Goal: Task Accomplishment & Management: Complete application form

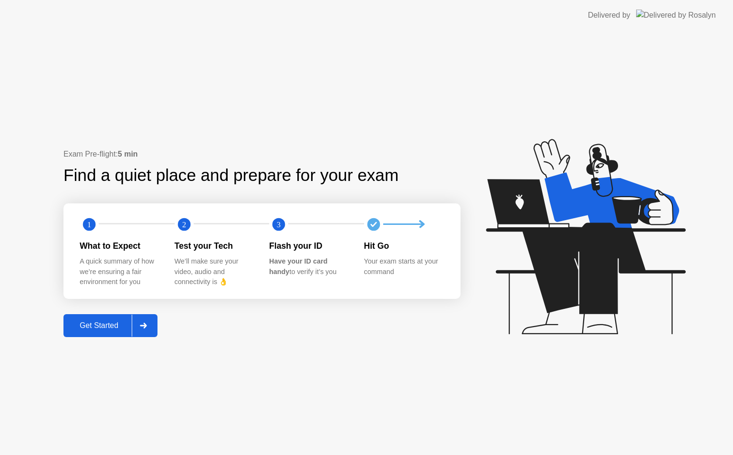
click at [142, 333] on div at bounding box center [143, 325] width 23 height 22
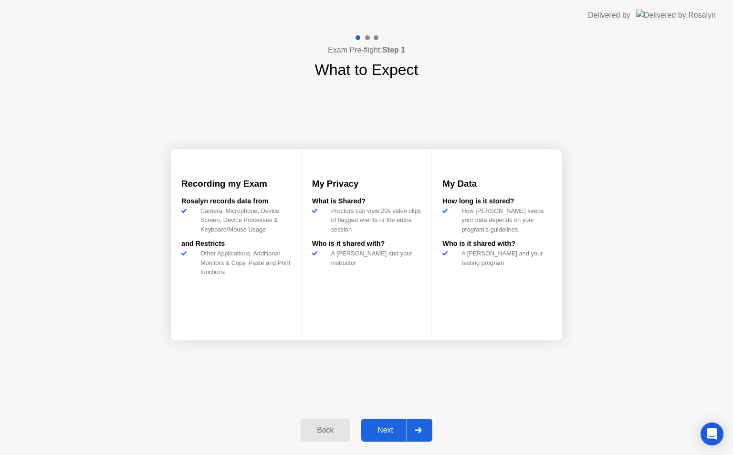
click at [421, 426] on div at bounding box center [417, 430] width 23 height 22
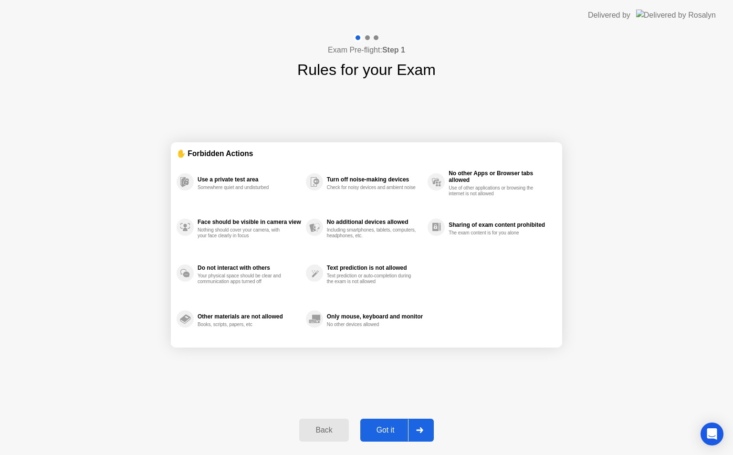
click at [421, 430] on icon at bounding box center [419, 430] width 7 height 6
select select "**********"
select select "*******"
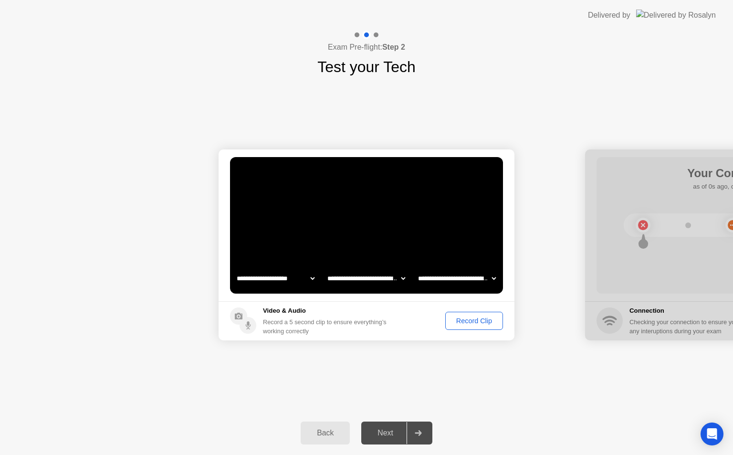
click at [472, 320] on div "Record Clip" at bounding box center [473, 321] width 51 height 8
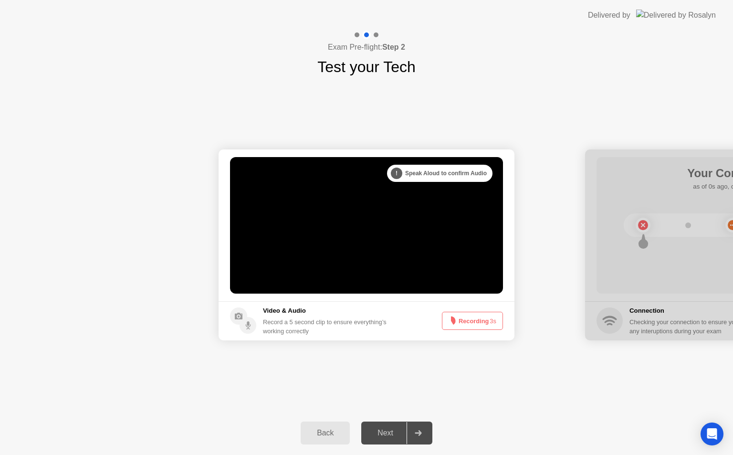
click at [472, 320] on button "Recording 3s" at bounding box center [472, 321] width 61 height 18
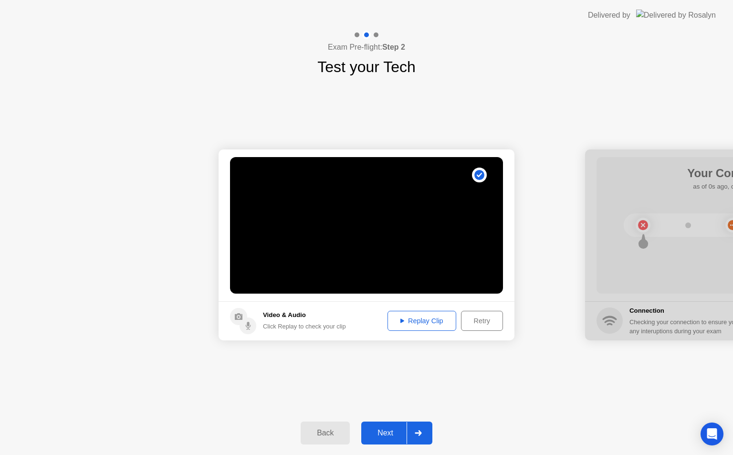
click at [417, 319] on div "Replay Clip" at bounding box center [422, 321] width 62 height 8
click at [414, 428] on div at bounding box center [417, 433] width 23 height 22
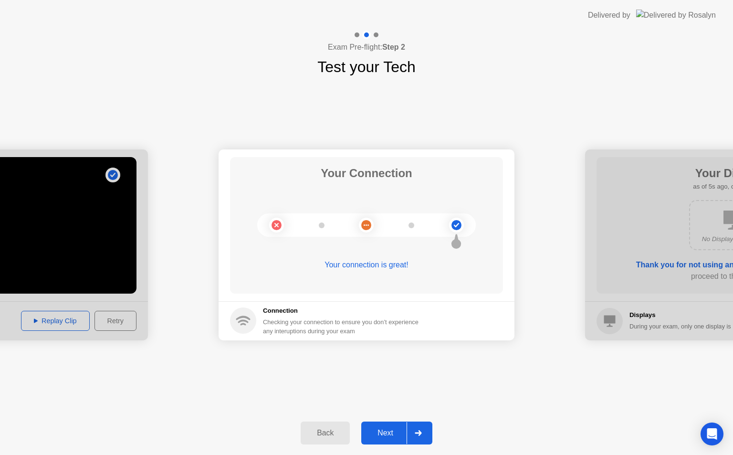
click at [414, 428] on div at bounding box center [417, 433] width 23 height 22
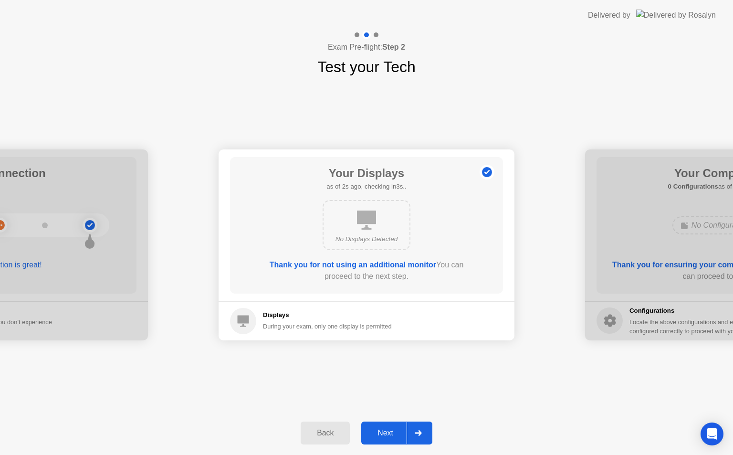
click at [414, 428] on div at bounding box center [417, 433] width 23 height 22
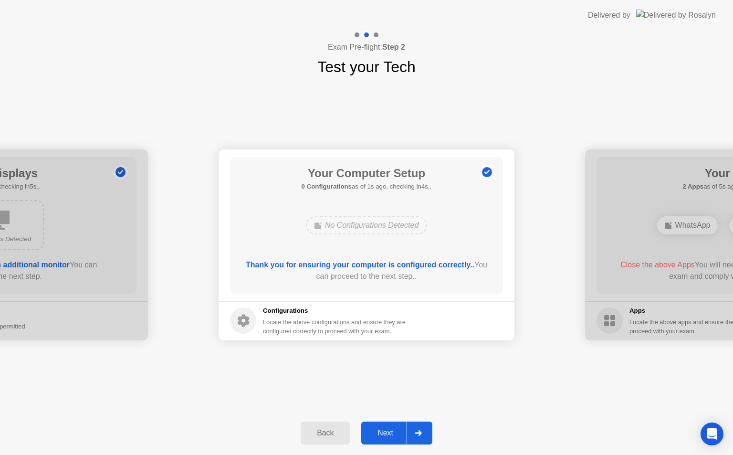
click at [415, 428] on div at bounding box center [417, 433] width 23 height 22
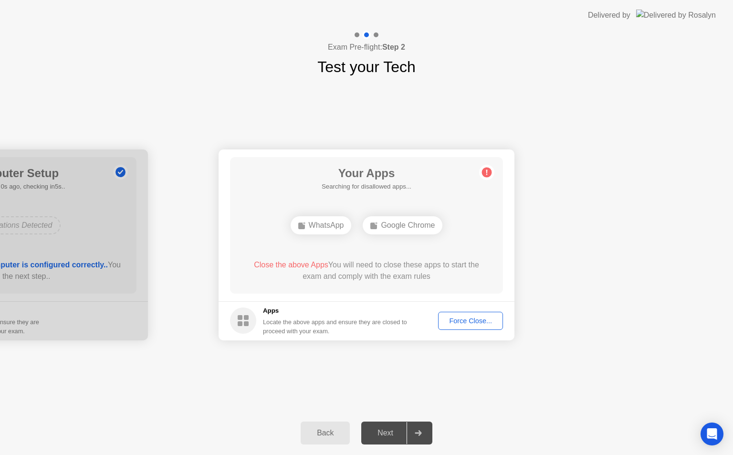
click at [491, 320] on div "Force Close..." at bounding box center [470, 321] width 58 height 8
click at [471, 322] on div "Force Close..." at bounding box center [470, 321] width 58 height 8
click at [470, 322] on div "Force Close..." at bounding box center [470, 321] width 58 height 8
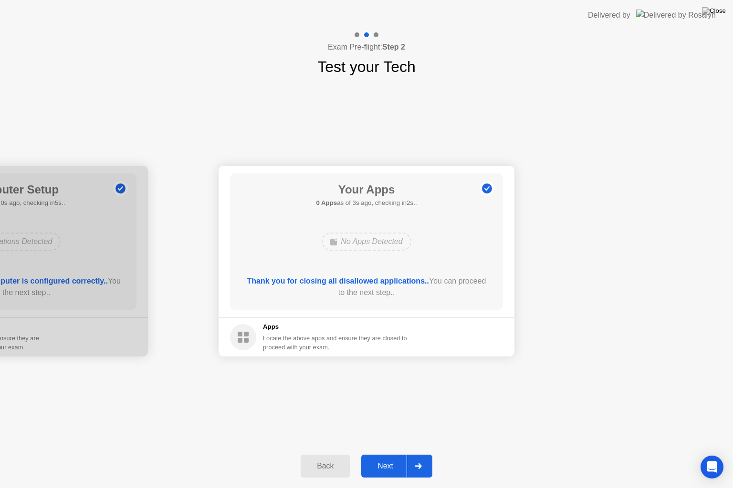
click at [419, 454] on icon at bounding box center [418, 467] width 7 height 6
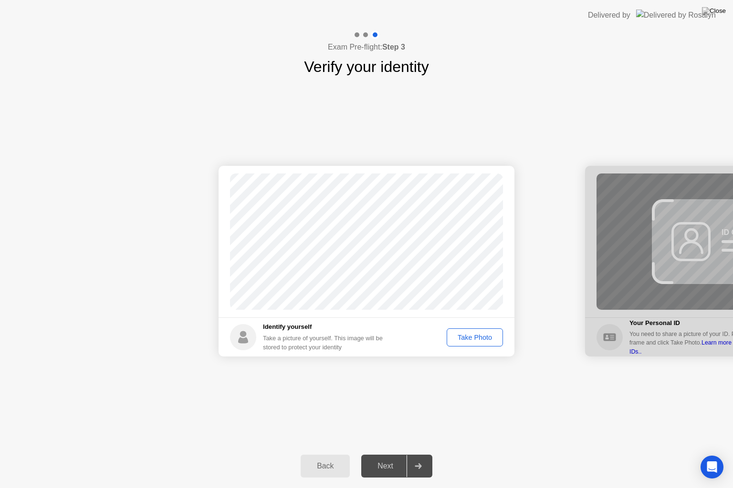
click at [465, 339] on div "Take Photo" at bounding box center [475, 338] width 50 height 8
click at [423, 454] on div at bounding box center [417, 467] width 23 height 22
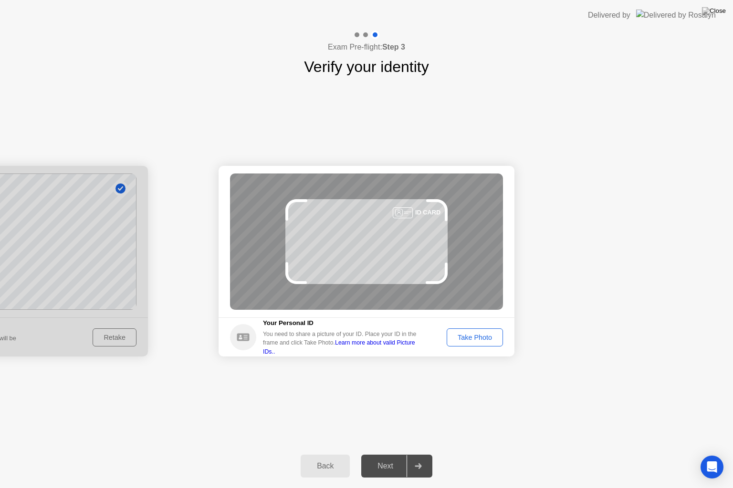
click at [472, 339] on div "Take Photo" at bounding box center [475, 338] width 50 height 8
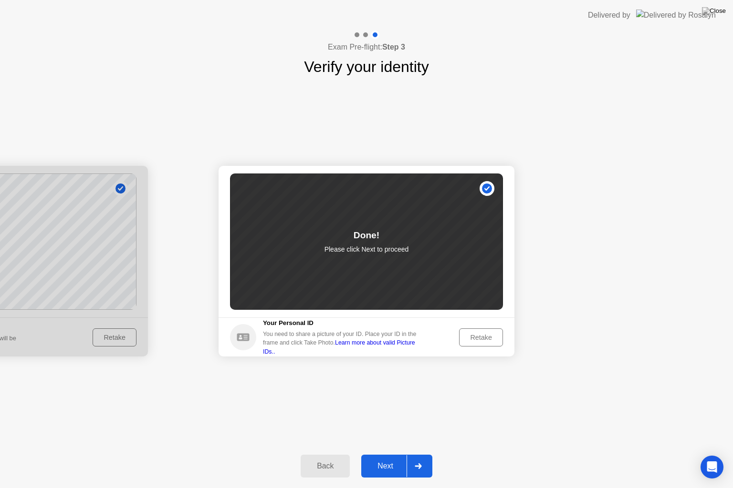
click at [415, 454] on icon at bounding box center [418, 467] width 7 height 6
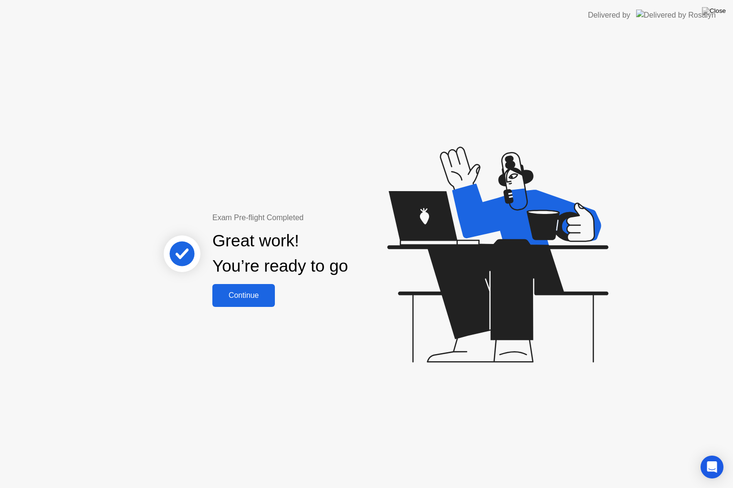
click at [252, 297] on div "Continue" at bounding box center [243, 295] width 57 height 9
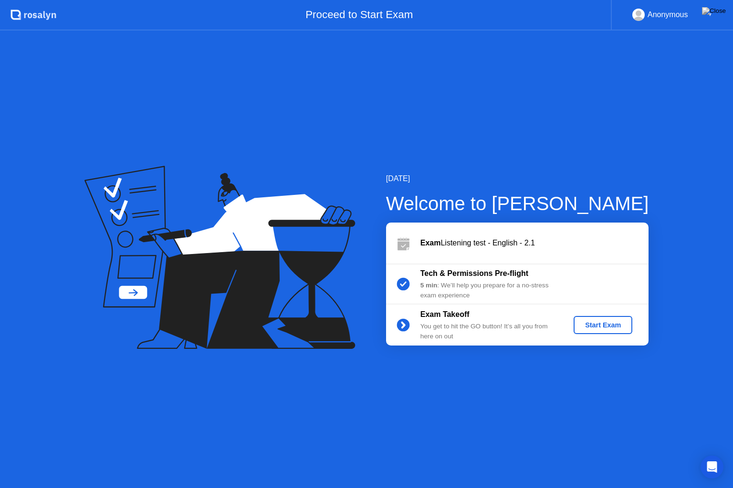
click at [605, 327] on div "Start Exam" at bounding box center [602, 326] width 51 height 8
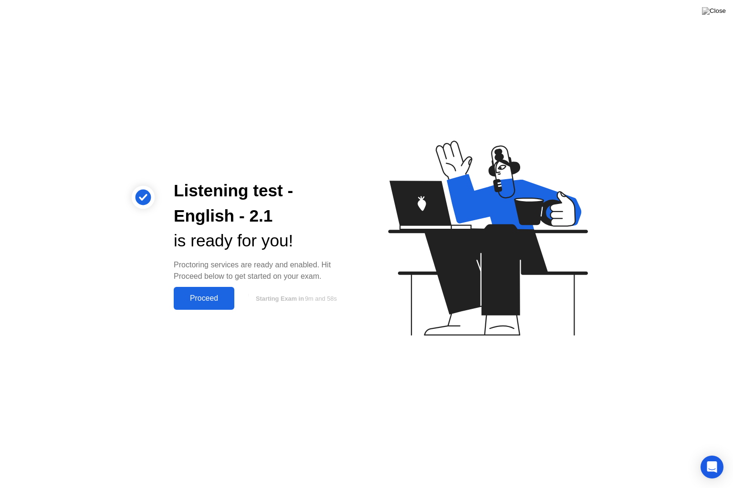
click at [210, 295] on div "Proceed" at bounding box center [204, 298] width 55 height 9
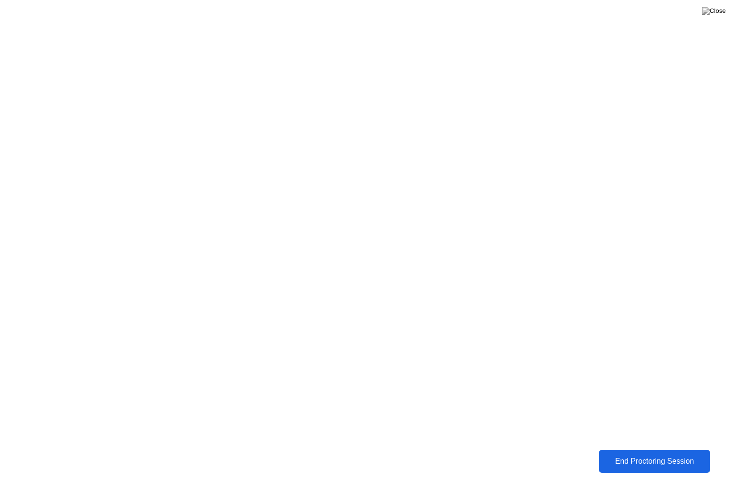
click at [624, 454] on div "End Proctoring Session" at bounding box center [654, 461] width 105 height 9
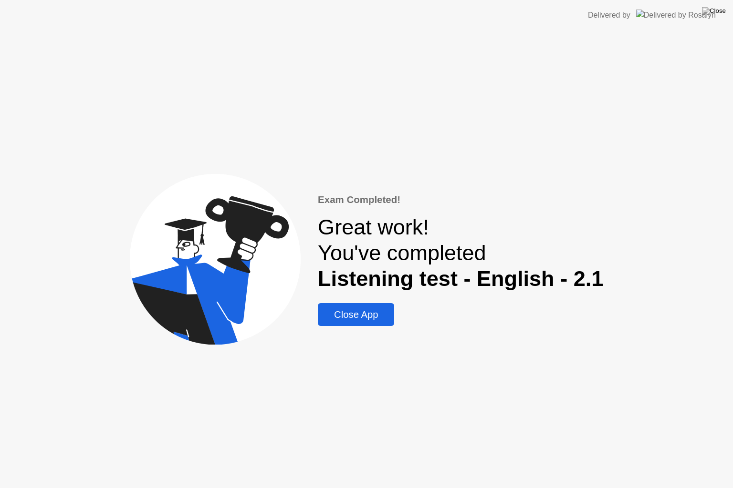
click at [342, 315] on div "Close App" at bounding box center [356, 315] width 71 height 11
